Goal: Find specific page/section: Find specific page/section

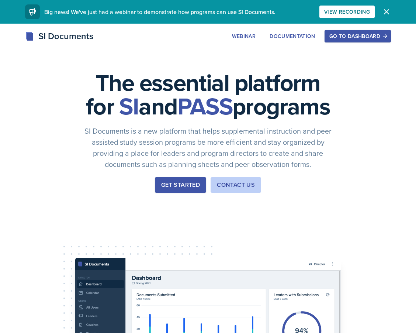
click at [338, 42] on button "Go to Dashboard" at bounding box center [358, 36] width 66 height 13
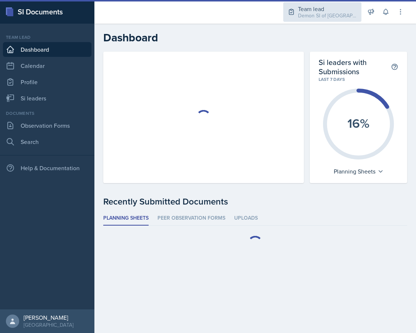
click at [319, 6] on div "Team lead" at bounding box center [327, 8] width 59 height 9
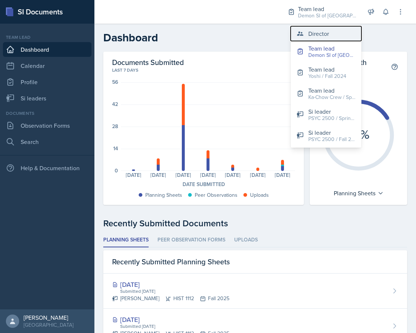
click at [310, 30] on div "Director" at bounding box center [318, 33] width 21 height 9
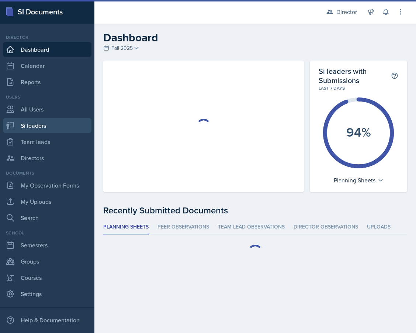
click at [47, 123] on link "Si leaders" at bounding box center [47, 125] width 89 height 15
select select "2bed604d-1099-4043-b1bc-2365e8740244"
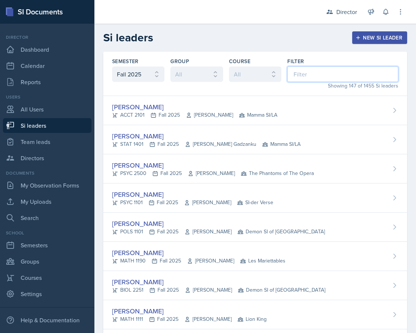
click at [317, 71] on input at bounding box center [342, 73] width 111 height 15
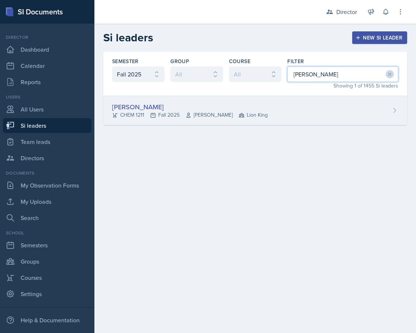
type input "[PERSON_NAME]"
click at [278, 103] on div "[PERSON_NAME] CHEM 1211 Fall 2025 [PERSON_NAME] Lion King" at bounding box center [255, 110] width 304 height 29
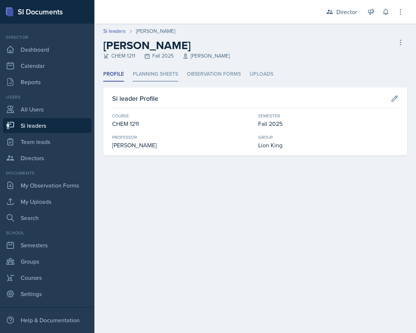
click at [170, 79] on li "Planning Sheets" at bounding box center [155, 74] width 45 height 14
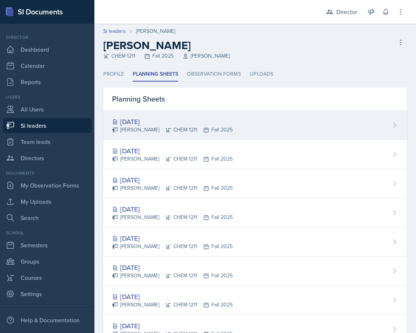
click at [213, 138] on div "[DATE] [PERSON_NAME] CHEM 1211 Fall 2025" at bounding box center [255, 125] width 304 height 29
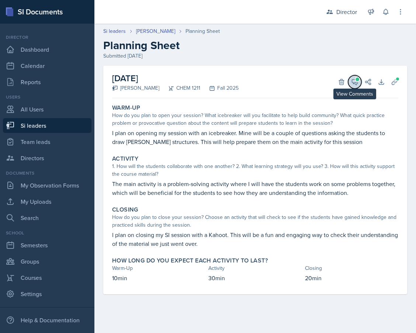
click at [356, 83] on icon at bounding box center [354, 81] width 7 height 7
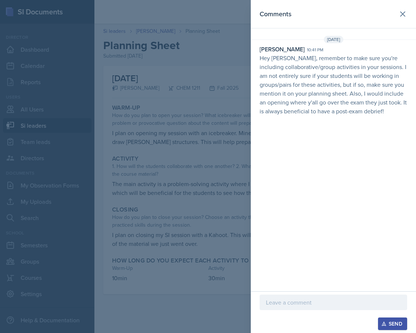
click at [153, 86] on div at bounding box center [208, 166] width 416 height 333
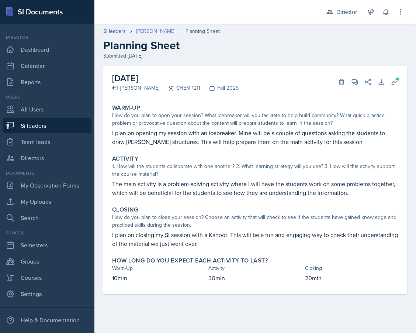
drag, startPoint x: 171, startPoint y: 32, endPoint x: 137, endPoint y: 32, distance: 34.3
click at [137, 32] on div "[PERSON_NAME]" at bounding box center [160, 31] width 49 height 8
copy link "[PERSON_NAME]"
